Goal: Task Accomplishment & Management: Complete application form

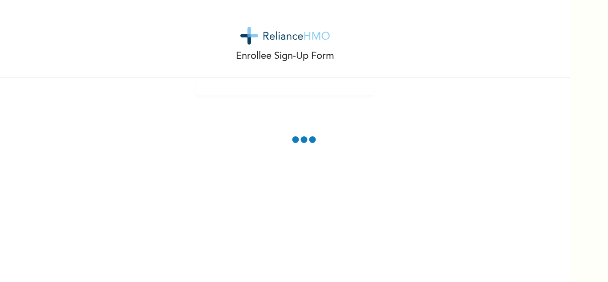
click at [351, 67] on div "Enrollee Sign-Up Form" at bounding box center [284, 38] width 569 height 77
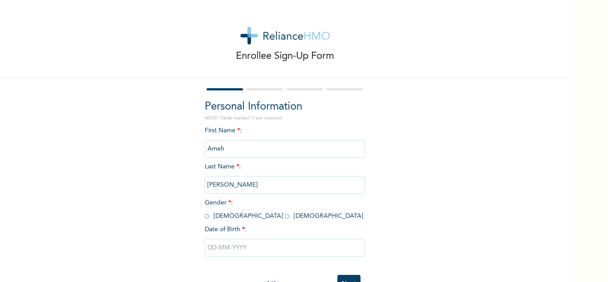
click at [205, 217] on input "radio" at bounding box center [207, 216] width 4 height 8
radio input "true"
click at [213, 245] on input "text" at bounding box center [285, 247] width 160 height 18
select select "9"
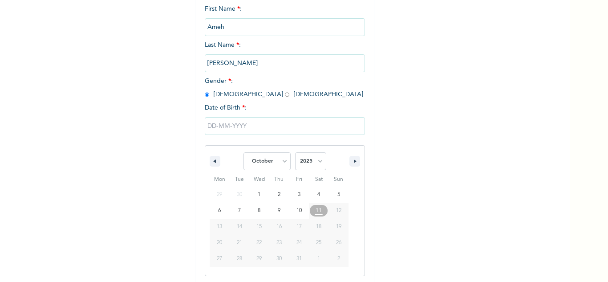
scroll to position [123, 0]
click at [315, 162] on select "2025 2024 2023 2022 2021 2020 2019 2018 2017 2016 2015 2014 2013 2012 2011 2010…" at bounding box center [310, 160] width 31 height 18
select select "1985"
click at [295, 151] on select "2025 2024 2023 2022 2021 2020 2019 2018 2017 2016 2015 2014 2013 2012 2011 2010…" at bounding box center [310, 160] width 31 height 18
click at [278, 162] on select "January February March April May June July August September October November De…" at bounding box center [266, 160] width 47 height 18
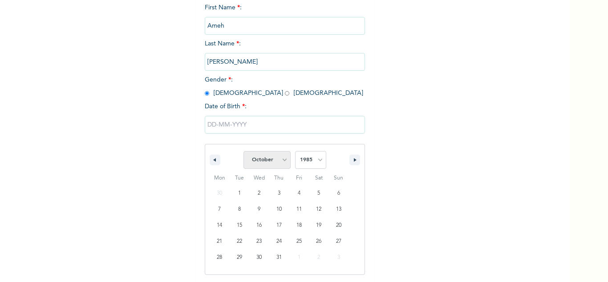
select select "1"
click at [243, 151] on select "January February March April May June July August September October November De…" at bounding box center [266, 160] width 47 height 18
type input "[DATE]"
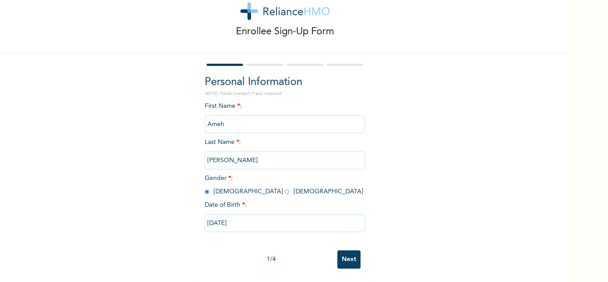
scroll to position [31, 0]
click at [346, 250] on input "Next" at bounding box center [348, 259] width 23 height 18
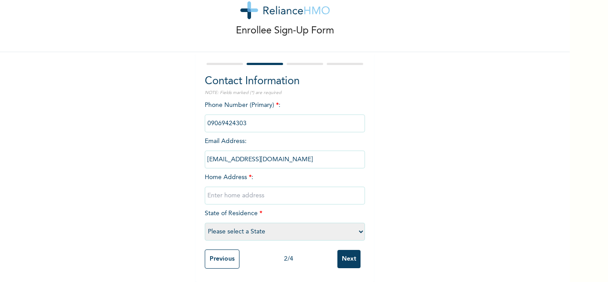
click at [253, 117] on input "phone" at bounding box center [285, 123] width 160 height 18
click at [245, 116] on input "phone" at bounding box center [285, 123] width 160 height 18
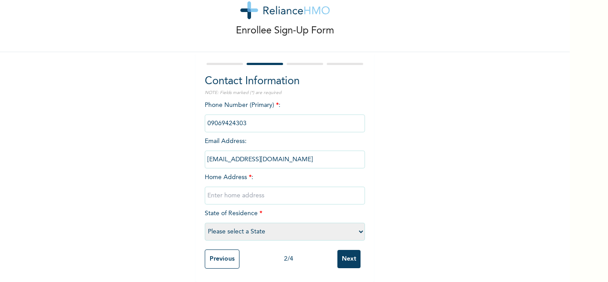
click at [238, 117] on input "phone" at bounding box center [285, 123] width 160 height 18
click at [242, 117] on input "phone" at bounding box center [285, 123] width 160 height 18
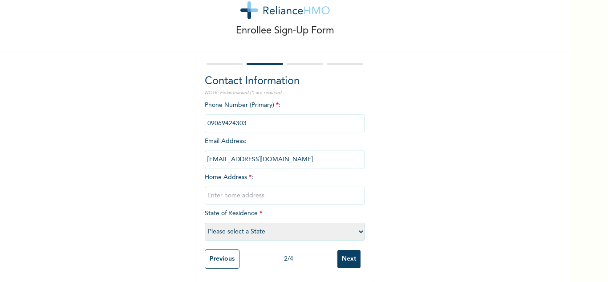
click at [239, 117] on input "phone" at bounding box center [285, 123] width 160 height 18
click at [259, 114] on input "phone" at bounding box center [285, 123] width 160 height 18
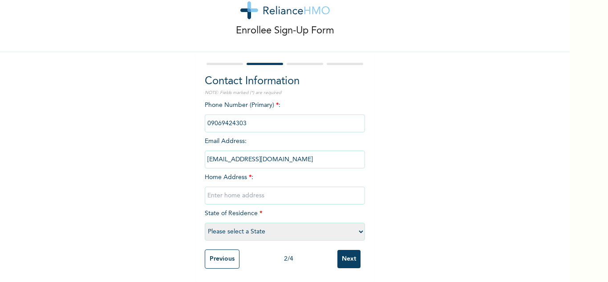
click at [243, 120] on input "phone" at bounding box center [285, 123] width 160 height 18
click at [248, 174] on span "Home Address * :" at bounding box center [285, 186] width 160 height 24
click at [230, 190] on input "text" at bounding box center [285, 195] width 160 height 18
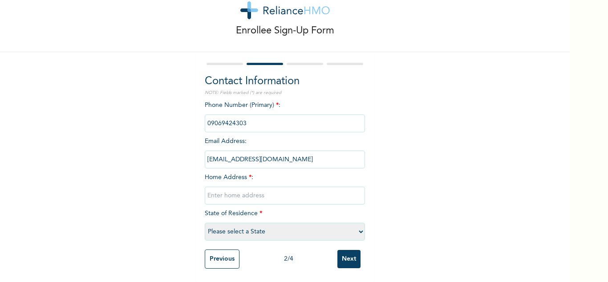
type input "1 Chukwuezugo close [US_STATE] Enugu"
click at [354, 226] on select "Please select a State [PERSON_NAME] (FCT) [PERSON_NAME] Ibom [GEOGRAPHIC_DATA] …" at bounding box center [285, 231] width 160 height 18
select select "14"
click at [205, 222] on select "Please select a State [PERSON_NAME] (FCT) [PERSON_NAME] Ibom [GEOGRAPHIC_DATA] …" at bounding box center [285, 231] width 160 height 18
click at [252, 116] on input "phone" at bounding box center [285, 123] width 160 height 18
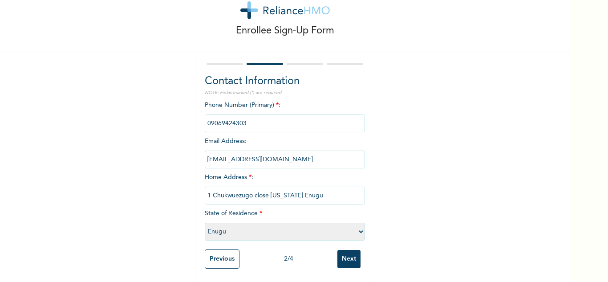
click at [250, 114] on input "phone" at bounding box center [285, 123] width 160 height 18
click at [337, 250] on input "Next" at bounding box center [348, 259] width 23 height 18
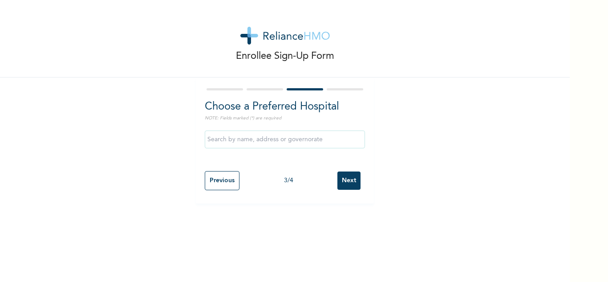
scroll to position [0, 0]
click at [218, 182] on input "Previous" at bounding box center [222, 180] width 35 height 19
select select "14"
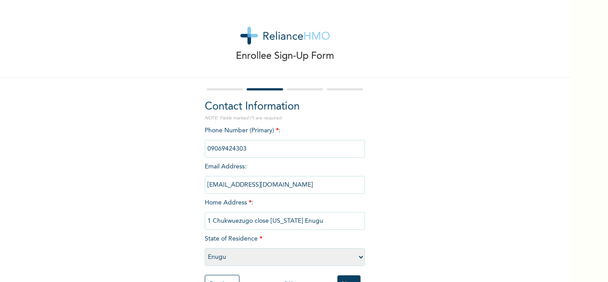
click at [244, 149] on input "phone" at bounding box center [285, 149] width 160 height 18
click at [249, 145] on input "phone" at bounding box center [285, 149] width 160 height 18
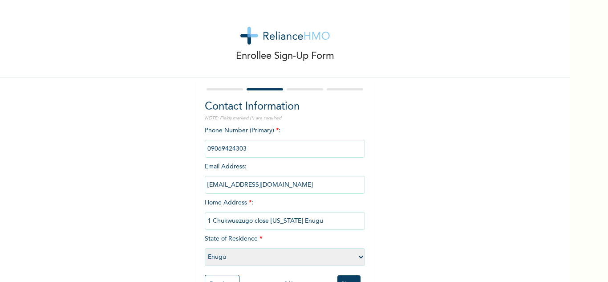
click at [249, 145] on input "phone" at bounding box center [285, 149] width 160 height 18
click at [238, 149] on input "phone" at bounding box center [285, 149] width 160 height 18
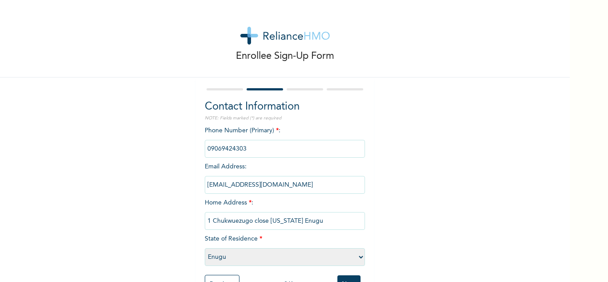
click at [238, 149] on input "phone" at bounding box center [285, 149] width 160 height 18
click at [248, 148] on input "phone" at bounding box center [285, 149] width 160 height 18
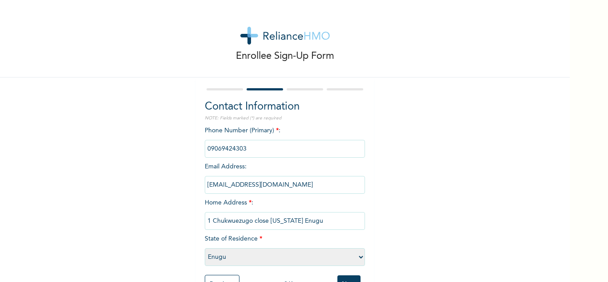
click at [248, 148] on input "phone" at bounding box center [285, 149] width 160 height 18
click at [246, 143] on input "phone" at bounding box center [285, 149] width 160 height 18
click at [394, 207] on div "Enrollee Sign-Up Form Contact Information NOTE: Fields marked (*) are required …" at bounding box center [284, 153] width 569 height 307
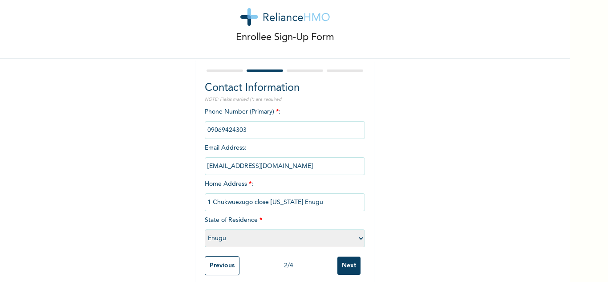
scroll to position [32, 0]
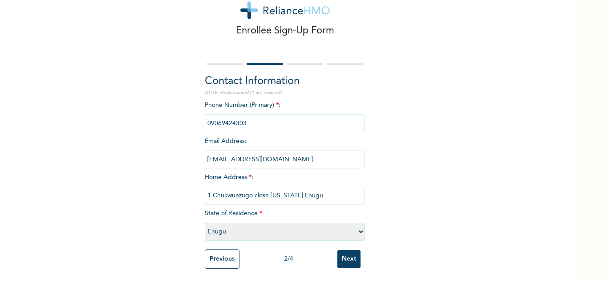
click at [249, 118] on input "phone" at bounding box center [285, 123] width 160 height 18
click at [244, 116] on input "phone" at bounding box center [285, 123] width 160 height 18
click at [243, 116] on input "phone" at bounding box center [285, 123] width 160 height 18
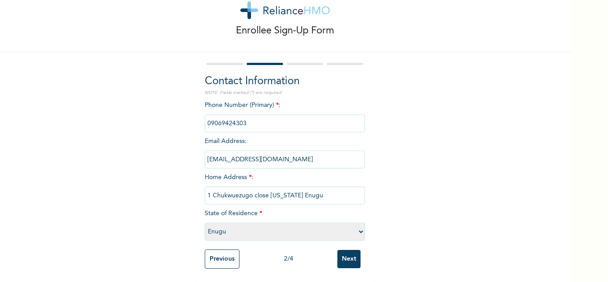
click at [243, 116] on input "phone" at bounding box center [285, 123] width 160 height 18
click at [247, 117] on input "phone" at bounding box center [285, 123] width 160 height 18
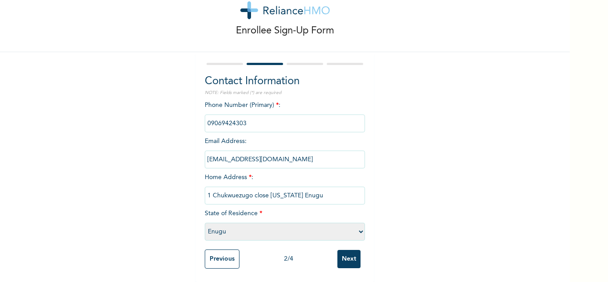
click at [247, 117] on input "phone" at bounding box center [285, 123] width 160 height 18
click at [243, 120] on input "phone" at bounding box center [285, 123] width 160 height 18
click at [244, 121] on input "phone" at bounding box center [285, 123] width 160 height 18
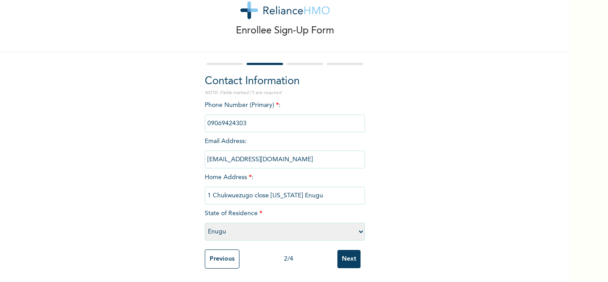
click at [337, 250] on input "Next" at bounding box center [348, 259] width 23 height 18
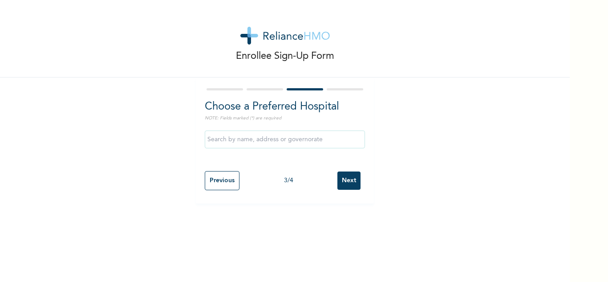
click at [225, 178] on input "Previous" at bounding box center [222, 180] width 35 height 19
select select "14"
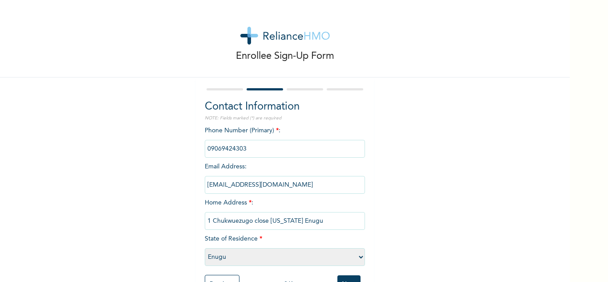
click at [241, 151] on input "phone" at bounding box center [285, 149] width 160 height 18
